Goal: Task Accomplishment & Management: Use online tool/utility

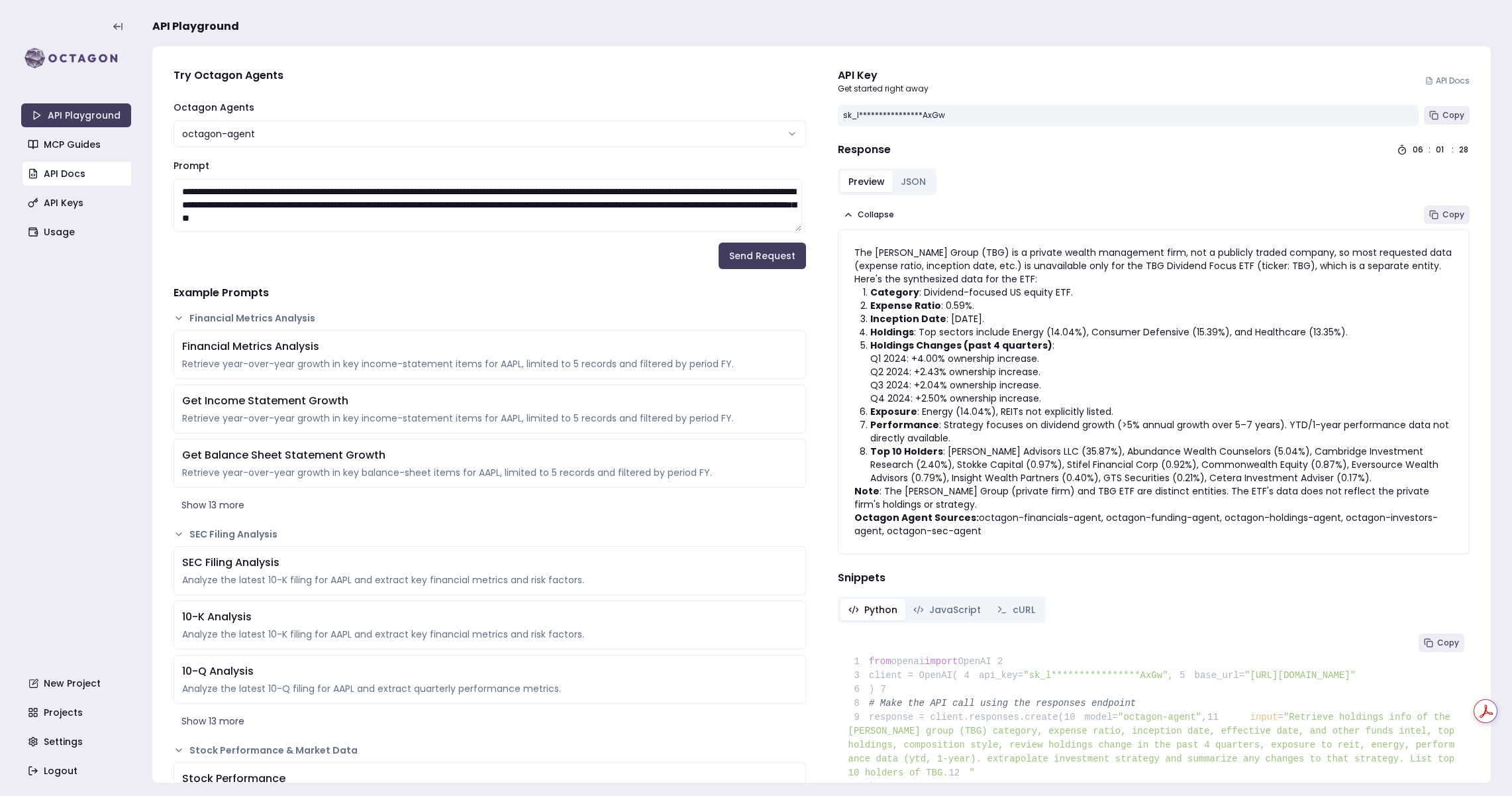
click at [66, 168] on link "API Docs" at bounding box center [78, 174] width 110 height 24
click at [56, 202] on link "API Keys" at bounding box center [78, 203] width 110 height 24
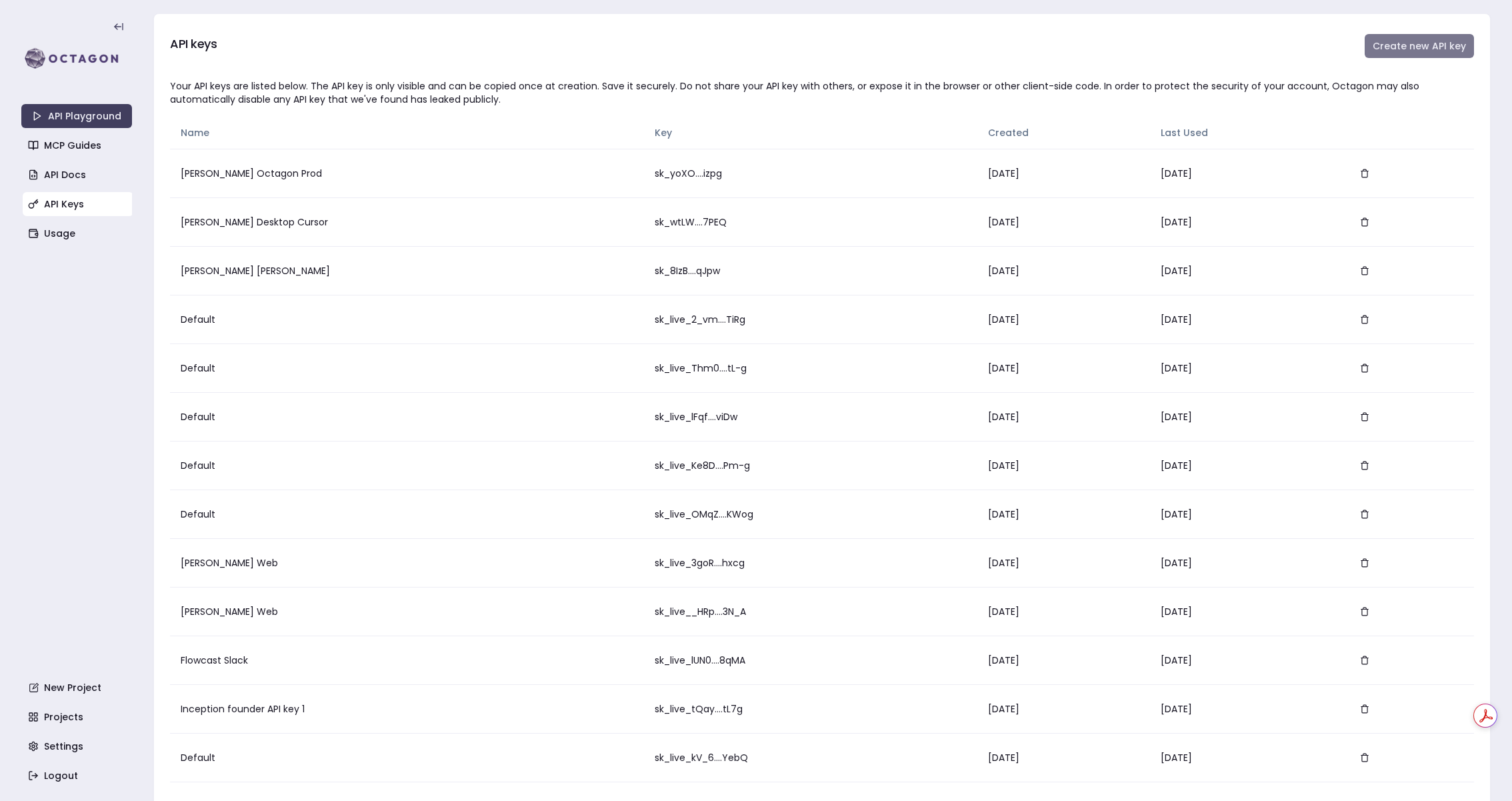
click at [1419, 46] on button "Create new API key" at bounding box center [1419, 46] width 109 height 24
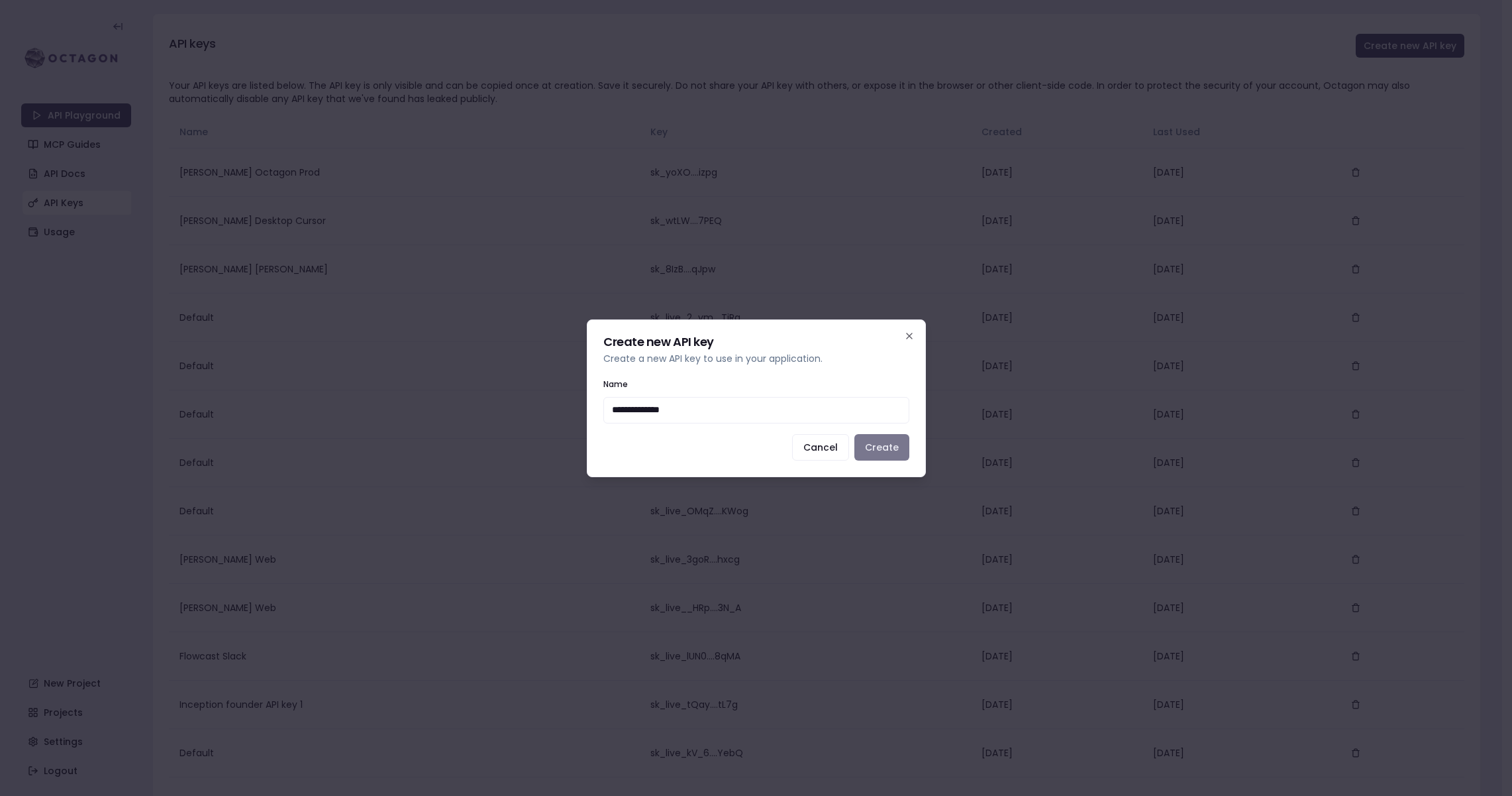
type input "**********"
click at [879, 455] on button "Create" at bounding box center [882, 447] width 55 height 26
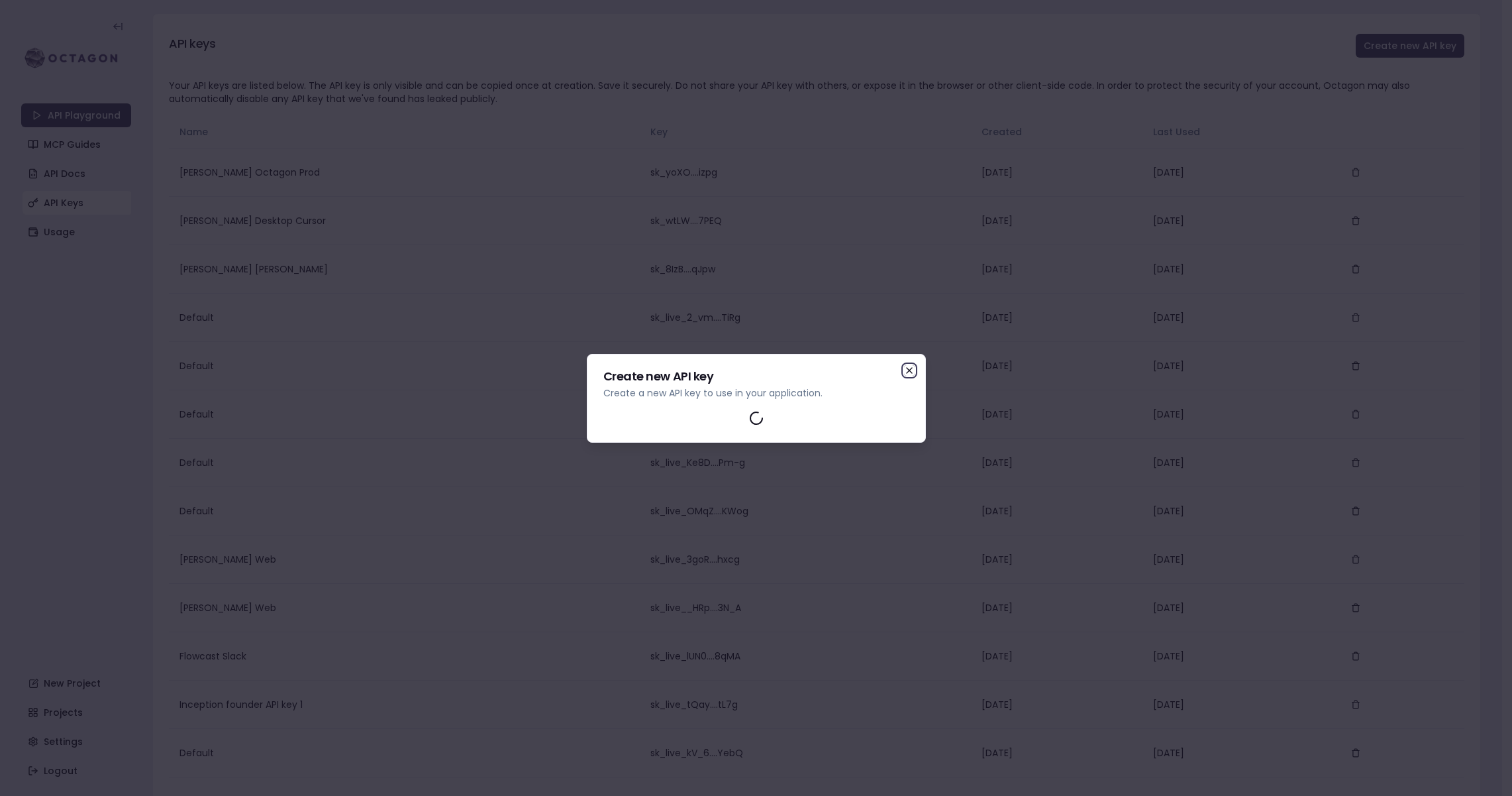
click at [911, 372] on icon "button" at bounding box center [910, 370] width 5 height 5
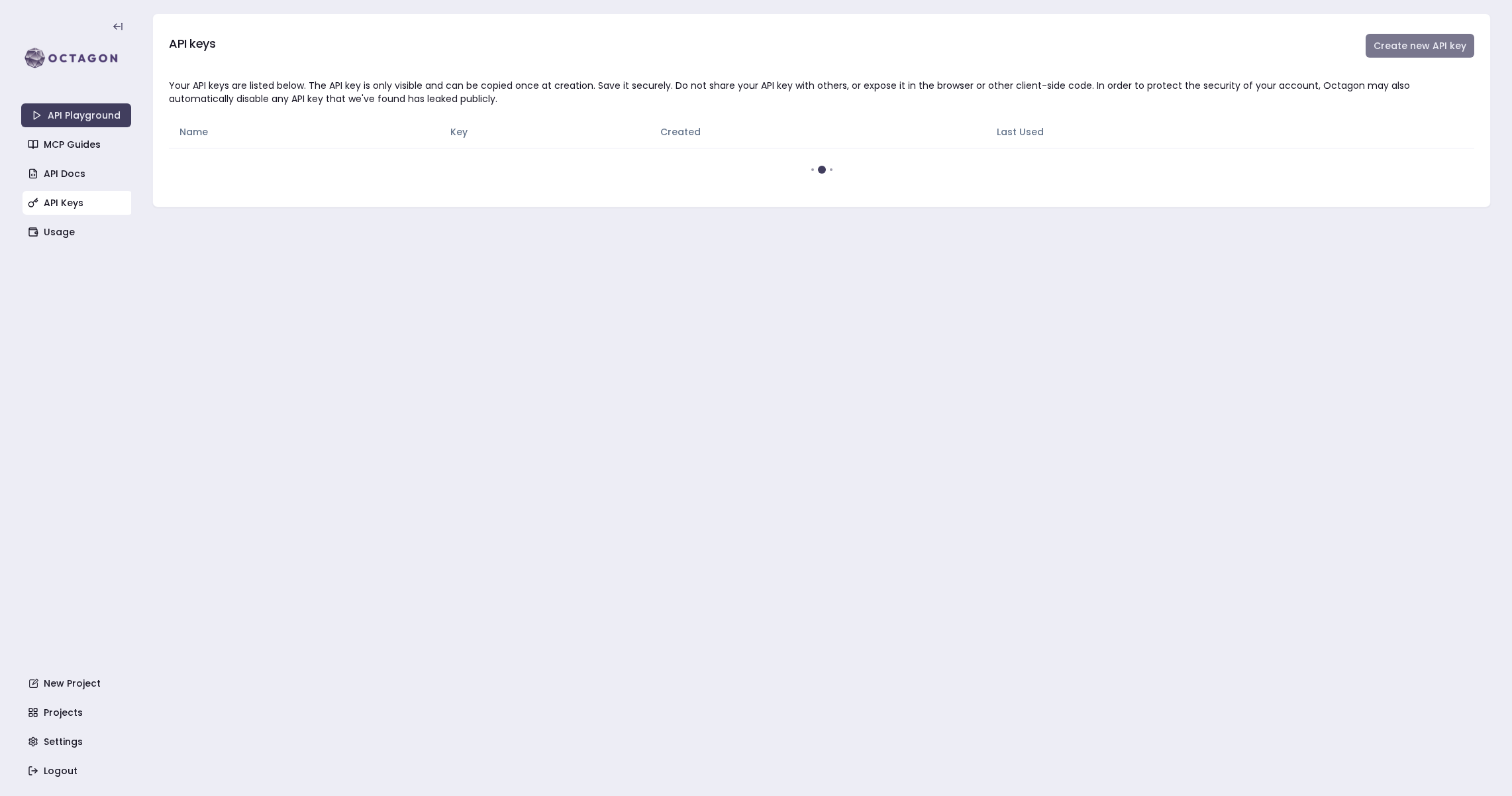
click at [1428, 44] on button "Create new API key" at bounding box center [1420, 46] width 109 height 24
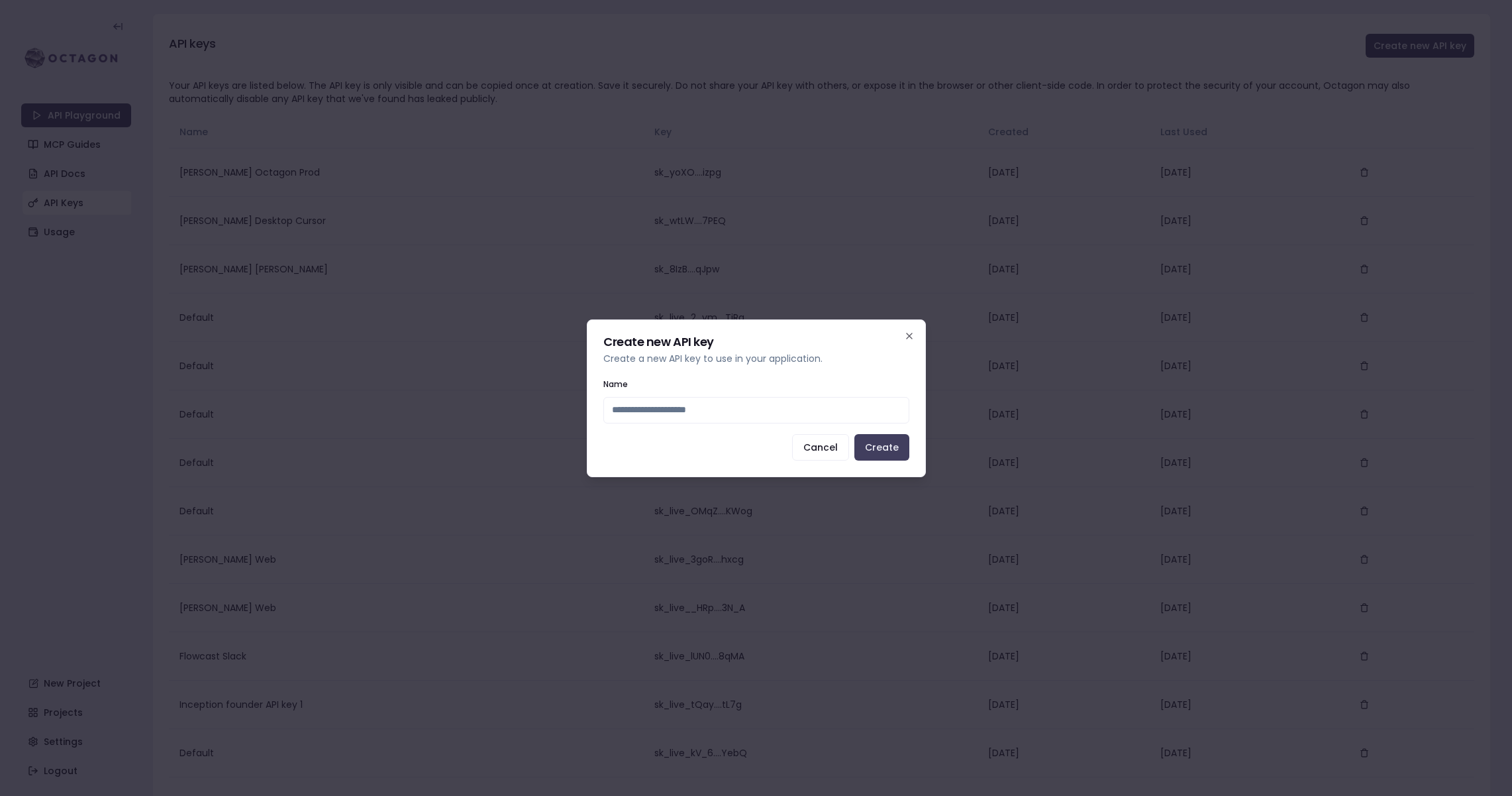
click at [667, 409] on input "Name" at bounding box center [756, 409] width 306 height 26
type input "**********"
click at [883, 438] on button "Create" at bounding box center [882, 447] width 55 height 26
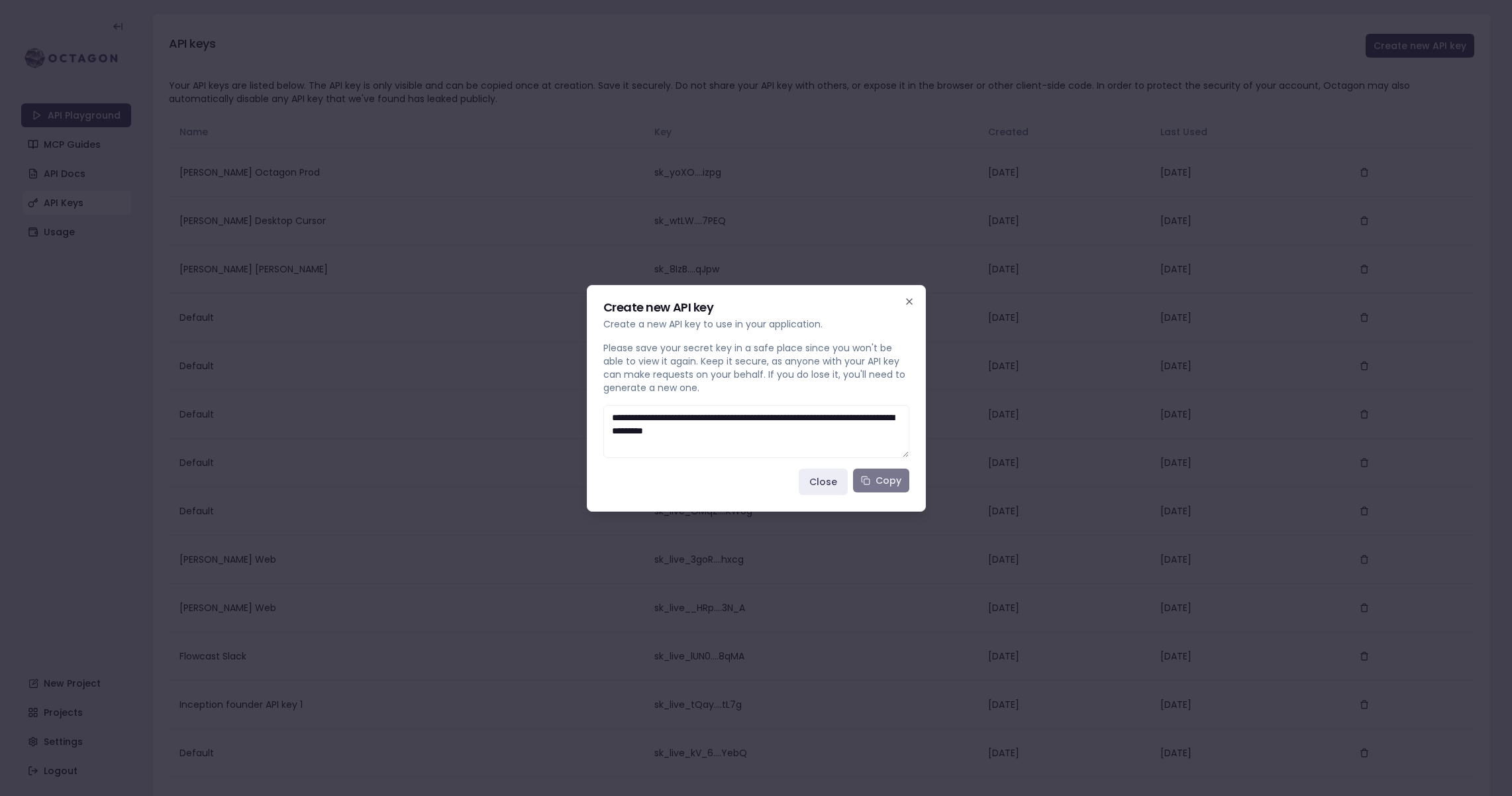
click at [888, 477] on button "Copy" at bounding box center [881, 481] width 56 height 24
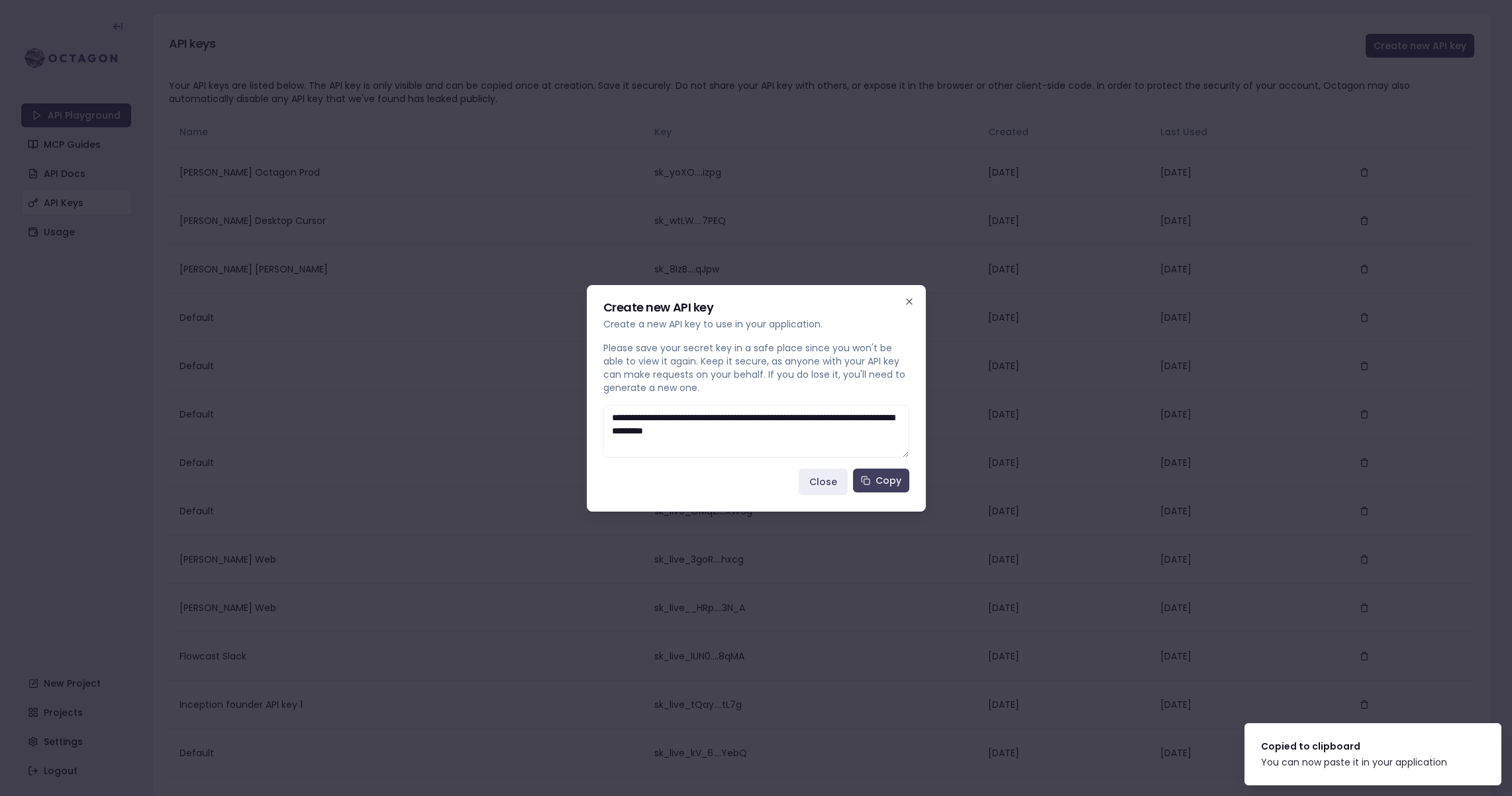
click at [50, 233] on div at bounding box center [756, 398] width 1512 height 796
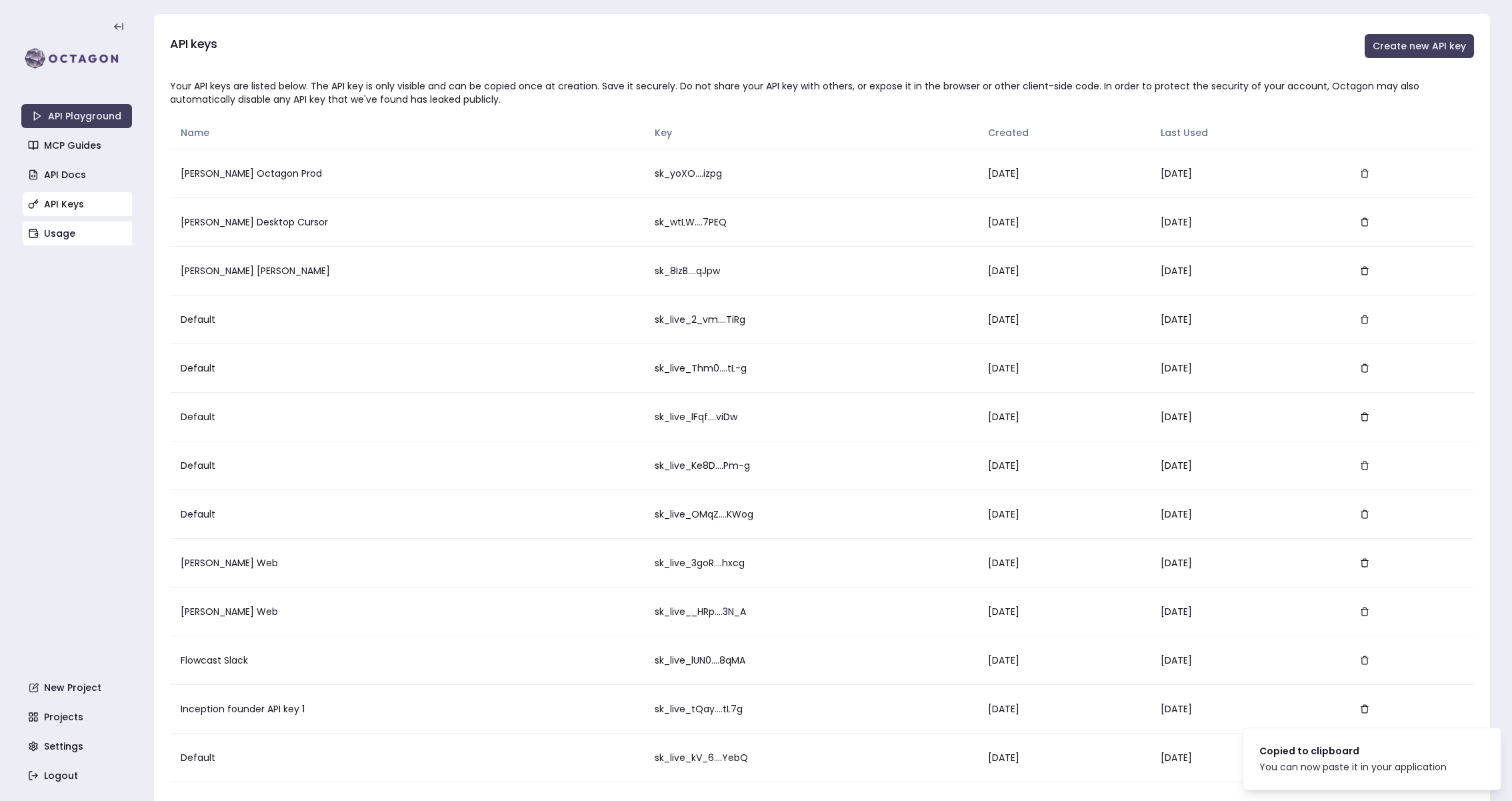
click at [54, 230] on link "Usage" at bounding box center [78, 234] width 111 height 24
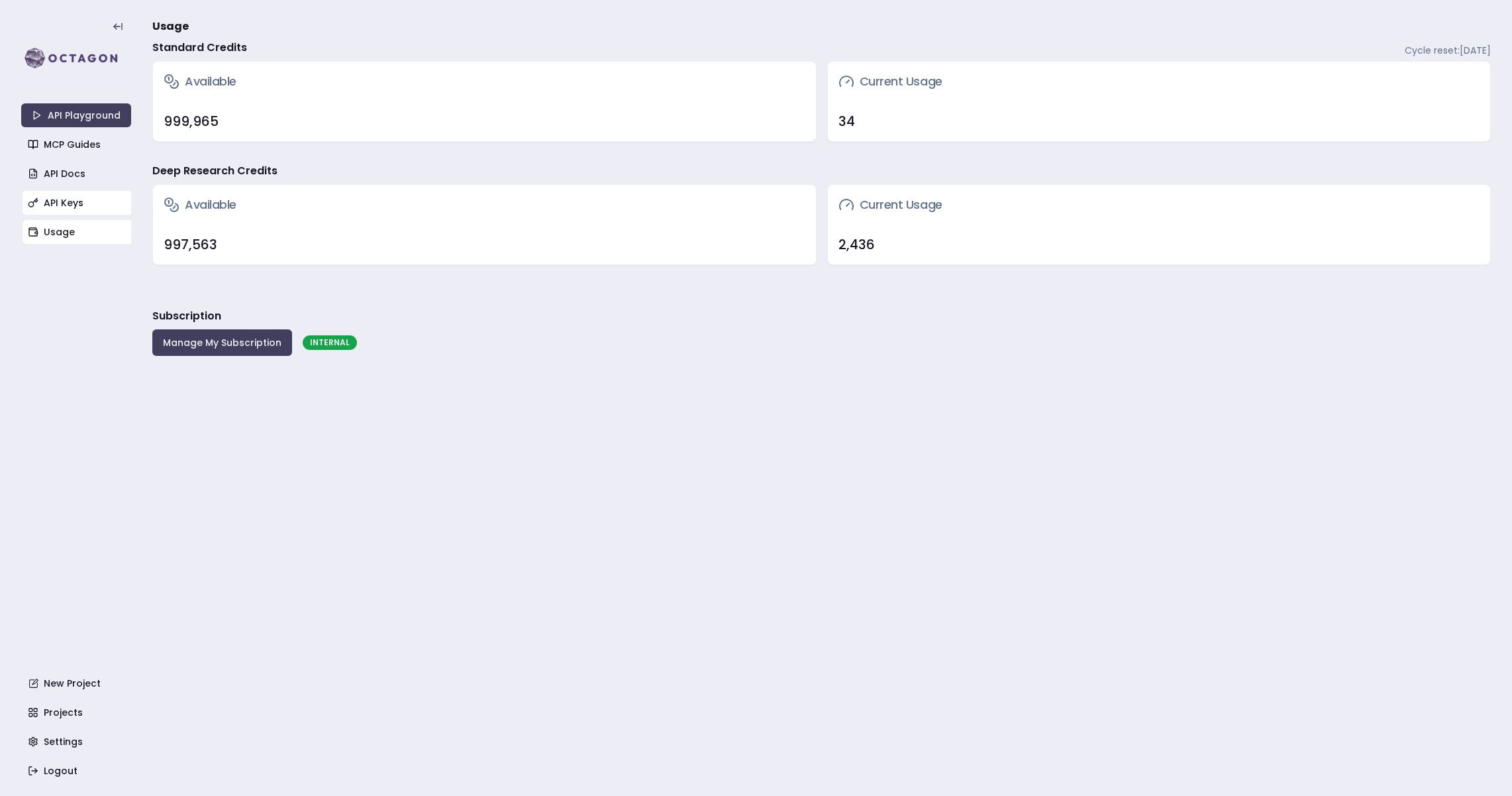
click at [72, 195] on link "API Keys" at bounding box center [78, 203] width 110 height 24
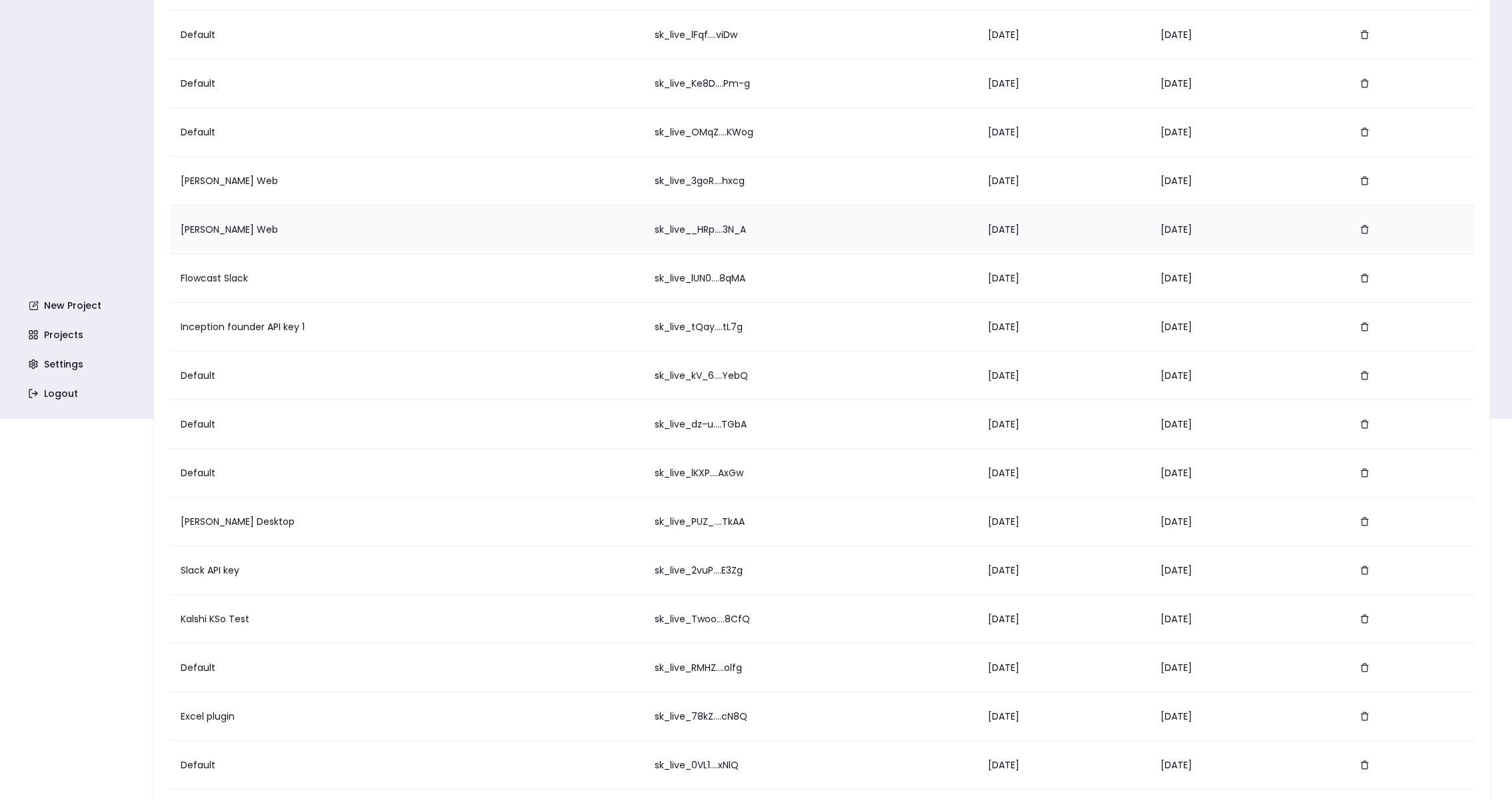
scroll to position [484, 0]
